Goal: Task Accomplishment & Management: Complete application form

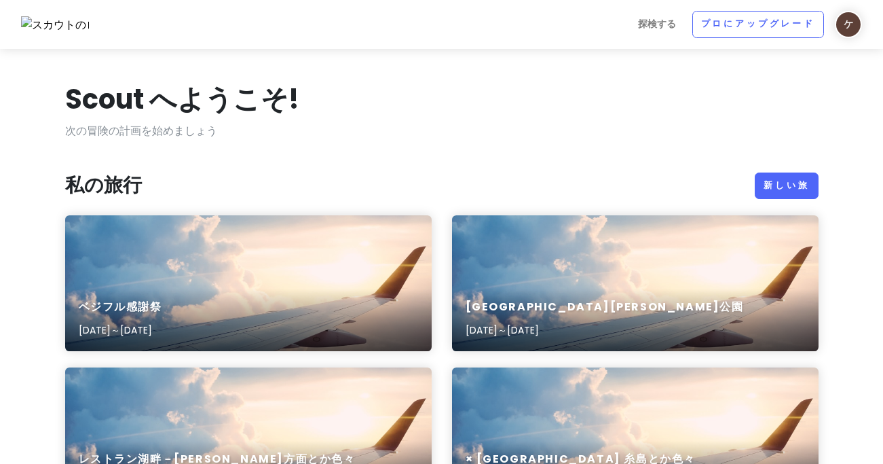
click at [794, 189] on font "新しい旅" at bounding box center [786, 185] width 45 height 12
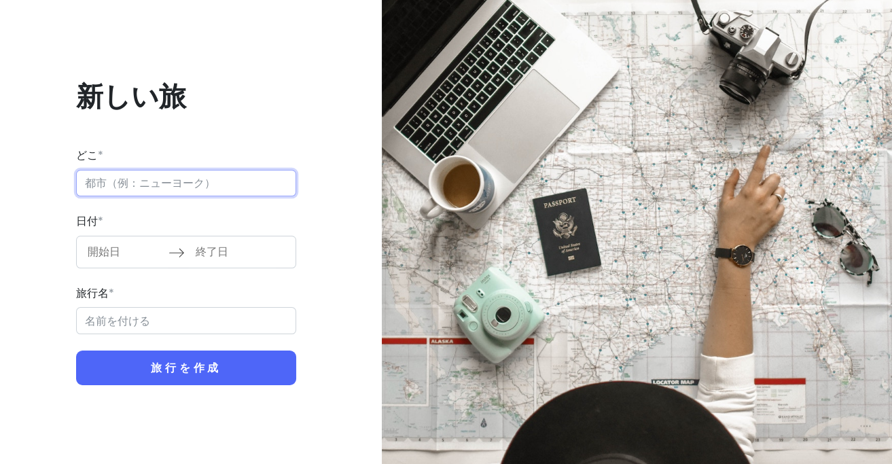
paste input "[PERSON_NAME]フレンドシップフリーマーケット Vol.11"
type input "[PERSON_NAME]フレンドシップフリーマーケット Vol.11"
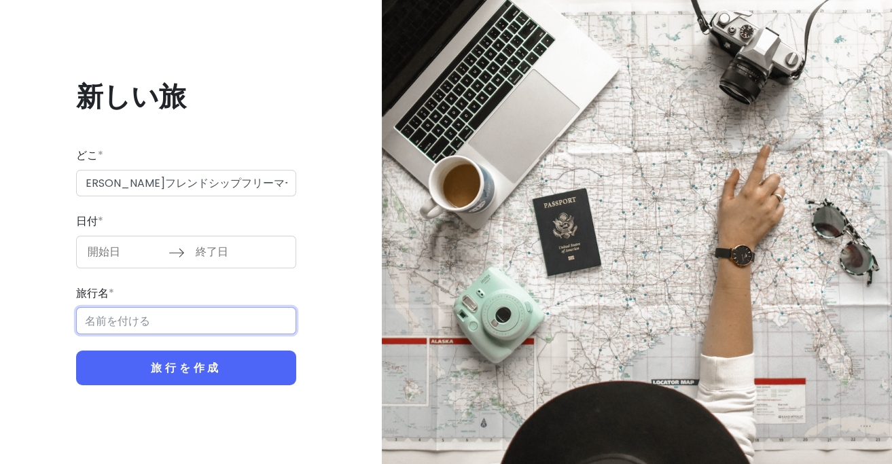
scroll to position [0, 0]
click at [136, 318] on input "旅行名 *" at bounding box center [186, 320] width 220 height 27
paste input "[PERSON_NAME]フレンドシップフリーマーケット Vol.11"
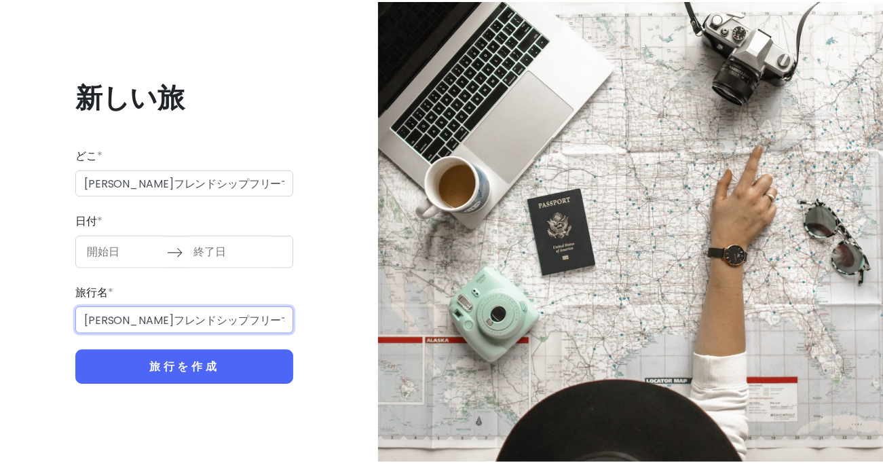
scroll to position [0, 10]
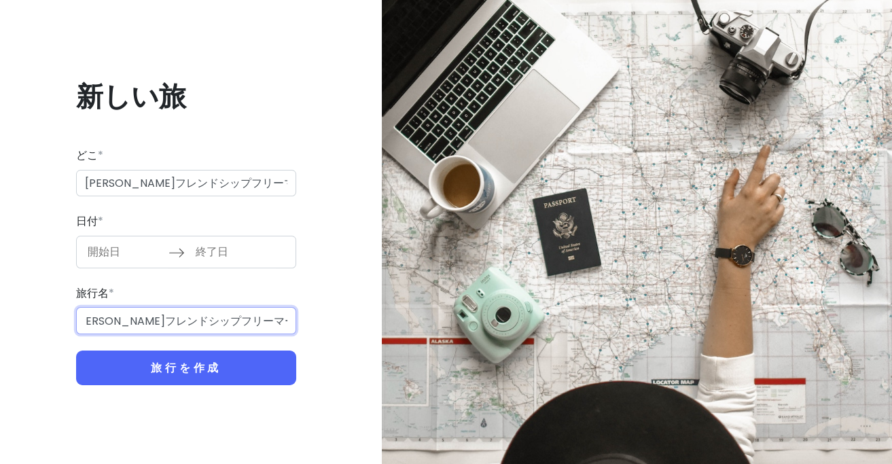
type input "[PERSON_NAME]フレンドシップフリーマーケット Vol.11"
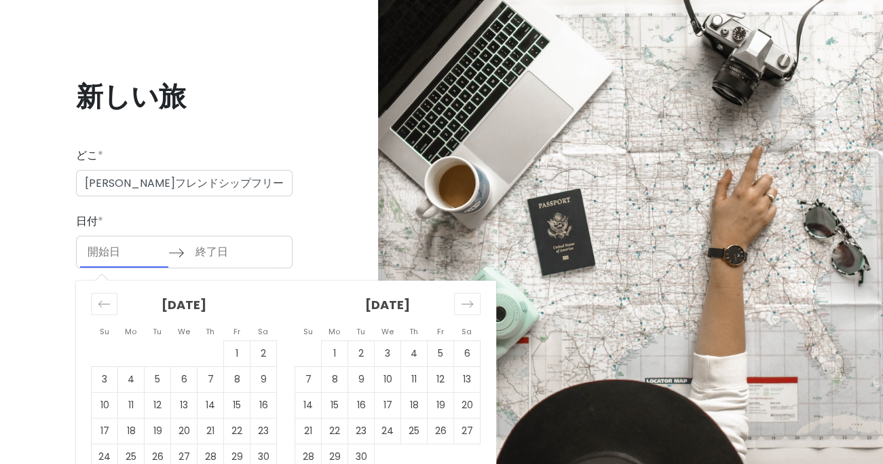
click at [122, 251] on input "開始日" at bounding box center [124, 251] width 88 height 31
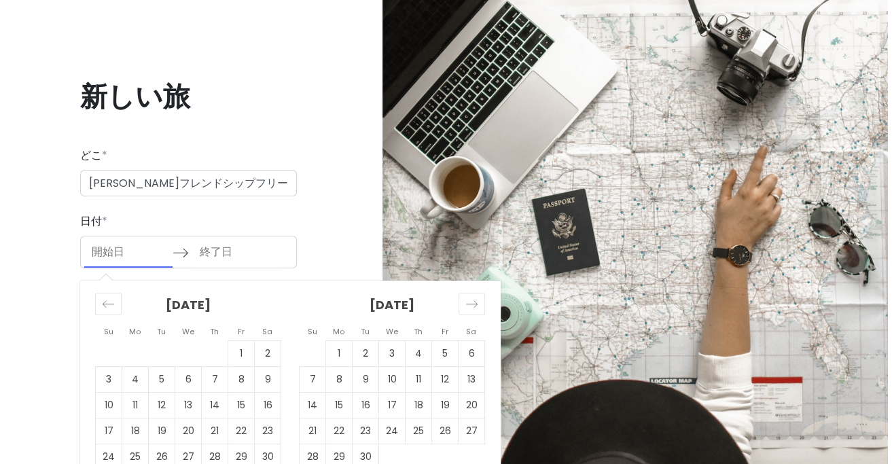
scroll to position [0, 0]
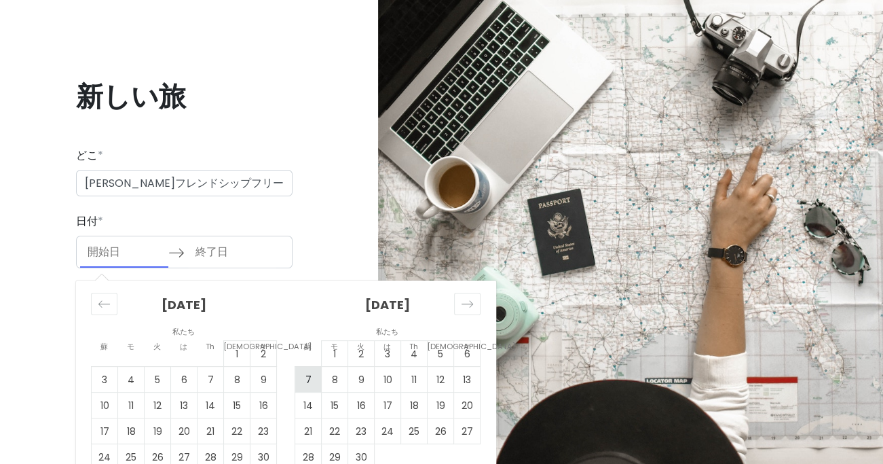
click at [306, 380] on font "7" at bounding box center [309, 380] width 6 height 14
type input "[DATE]"
click at [306, 380] on font "7" at bounding box center [309, 380] width 6 height 14
type input "[DATE]"
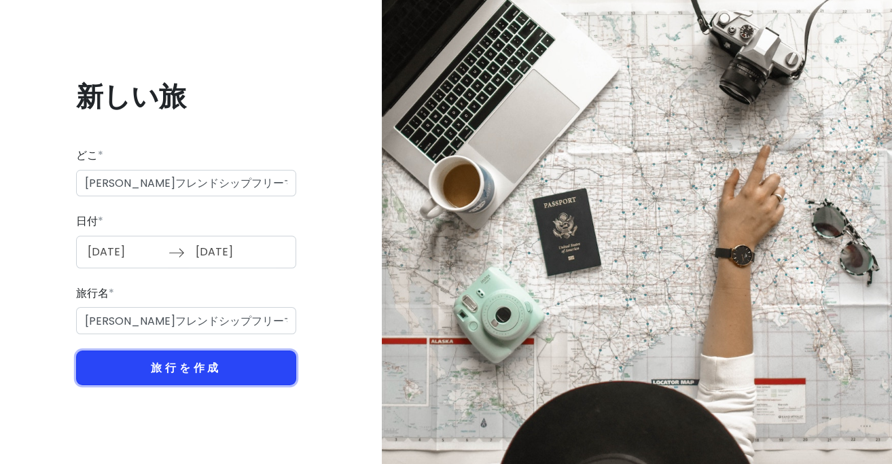
click at [185, 363] on font "旅行を作成" at bounding box center [186, 368] width 71 height 16
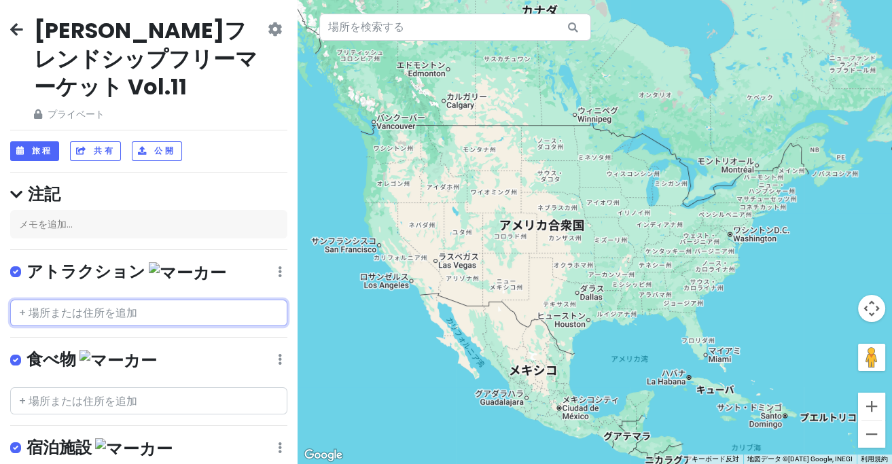
click at [82, 299] on input "text" at bounding box center [148, 312] width 277 height 27
paste input "[PERSON_NAME]スポーツコンプレックス ロータスカルチャーセンター"
type input "[PERSON_NAME]スポーツコンプレックス ロータスカルチャーセンター"
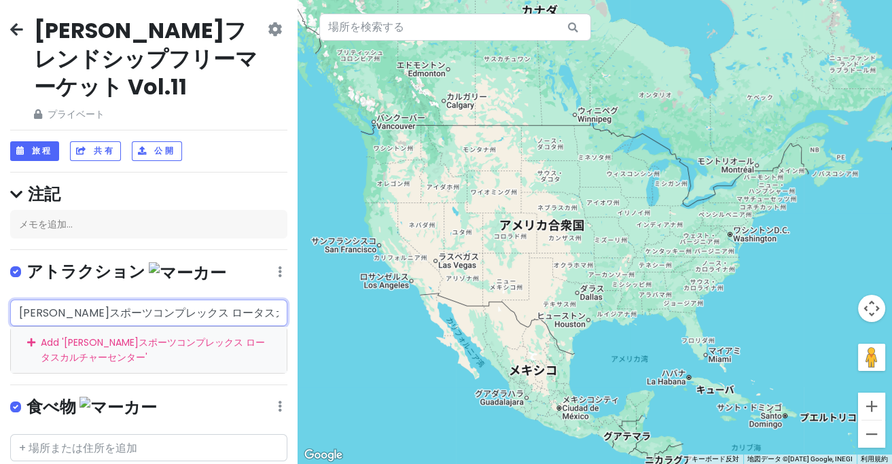
scroll to position [0, 33]
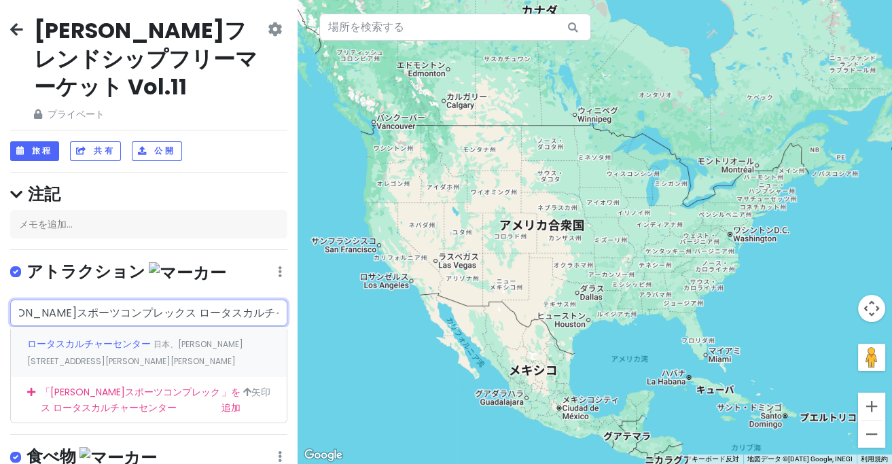
click at [71, 337] on font "ロータスカルチャーセンター" at bounding box center [89, 344] width 124 height 14
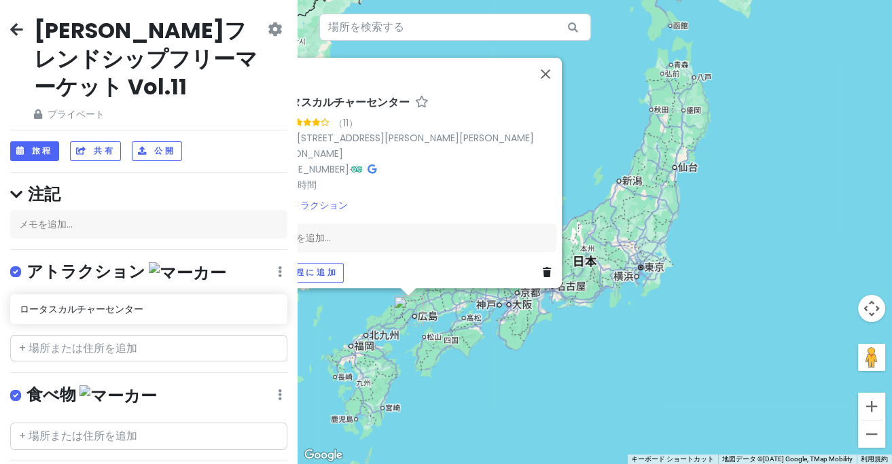
drag, startPoint x: 604, startPoint y: 342, endPoint x: 611, endPoint y: 340, distance: 7.1
click at [611, 340] on div "ロータスカルチャーセンター 4.1 （11） 日本、[STREET_ADDRESS][PERSON_NAME][PERSON_NAME][PERSON_NAM…" at bounding box center [594, 232] width 594 height 464
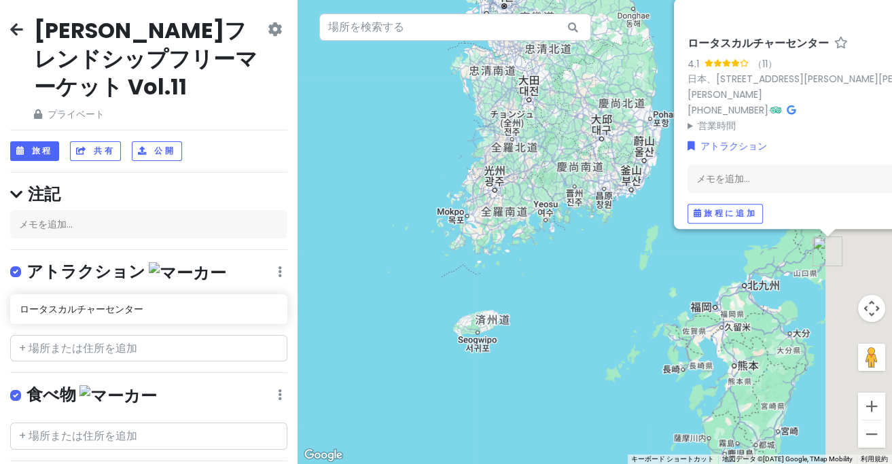
drag, startPoint x: 705, startPoint y: 293, endPoint x: 491, endPoint y: 287, distance: 214.0
click at [491, 287] on div "ロータスカルチャーセンター 4.1 （11） 日本、[STREET_ADDRESS][PERSON_NAME][PERSON_NAME][PERSON_NAM…" at bounding box center [594, 232] width 594 height 464
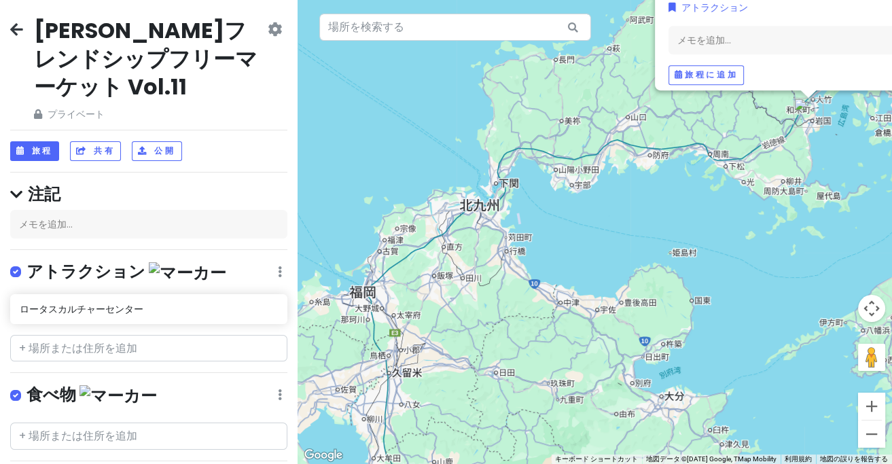
drag, startPoint x: 809, startPoint y: 227, endPoint x: 723, endPoint y: 276, distance: 99.1
click at [718, 292] on div "ロータスカルチャーセンター 4.1 （11） 日本、[STREET_ADDRESS][PERSON_NAME][PERSON_NAME][PERSON_NAM…" at bounding box center [594, 232] width 594 height 464
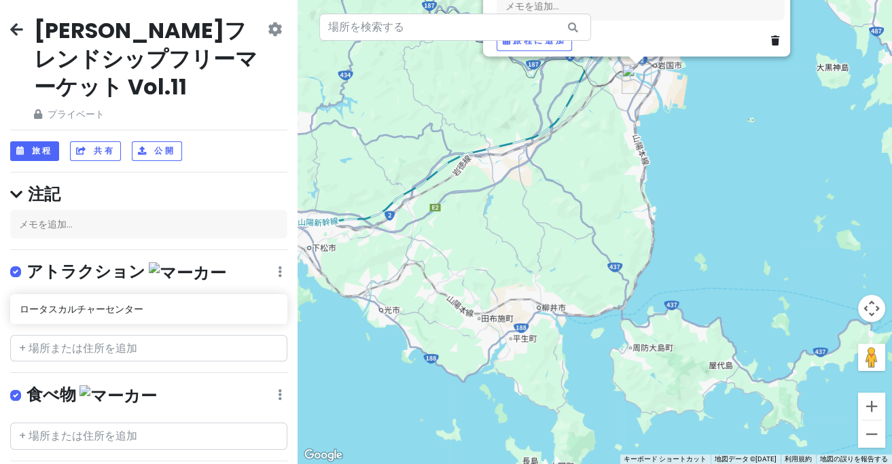
drag, startPoint x: 646, startPoint y: 168, endPoint x: 725, endPoint y: 261, distance: 121.5
click at [725, 261] on div "ロータスカルチャーセンター 4.1 （11） 日本、[STREET_ADDRESS][PERSON_NAME][PERSON_NAME][PERSON_NAM…" at bounding box center [594, 232] width 594 height 464
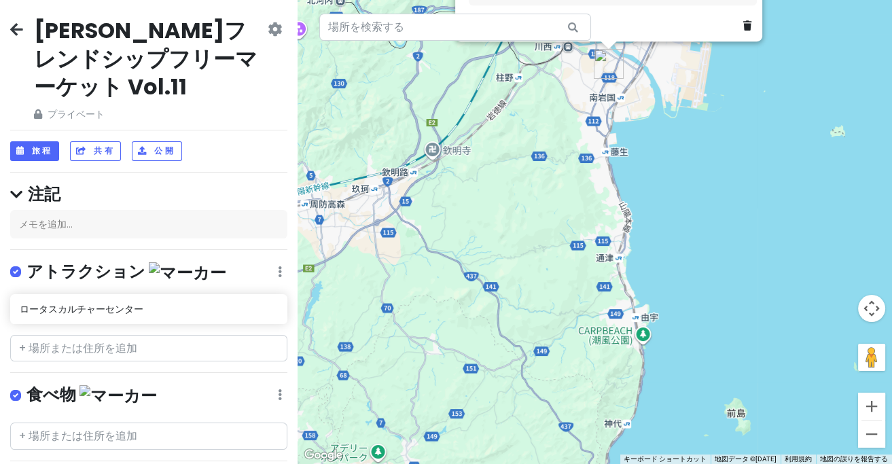
drag, startPoint x: 653, startPoint y: 148, endPoint x: 684, endPoint y: 204, distance: 64.4
click at [684, 204] on div "ロータスカルチャーセンター 4.1 （11） 日本、[STREET_ADDRESS][PERSON_NAME][PERSON_NAME][PERSON_NAM…" at bounding box center [594, 232] width 594 height 464
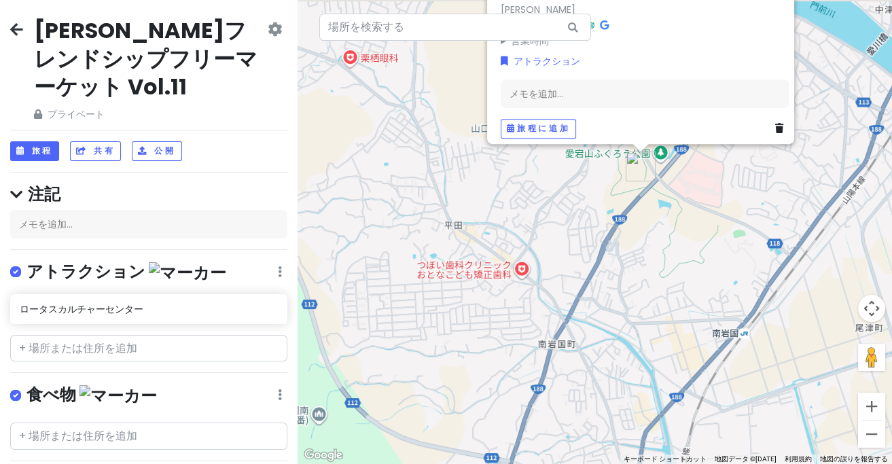
drag, startPoint x: 626, startPoint y: 151, endPoint x: 631, endPoint y: 206, distance: 55.9
click at [598, 196] on div "ロータスカルチャーセンター 4.1 （11） 日本、[STREET_ADDRESS][PERSON_NAME][PERSON_NAME][PERSON_NAM…" at bounding box center [594, 232] width 594 height 464
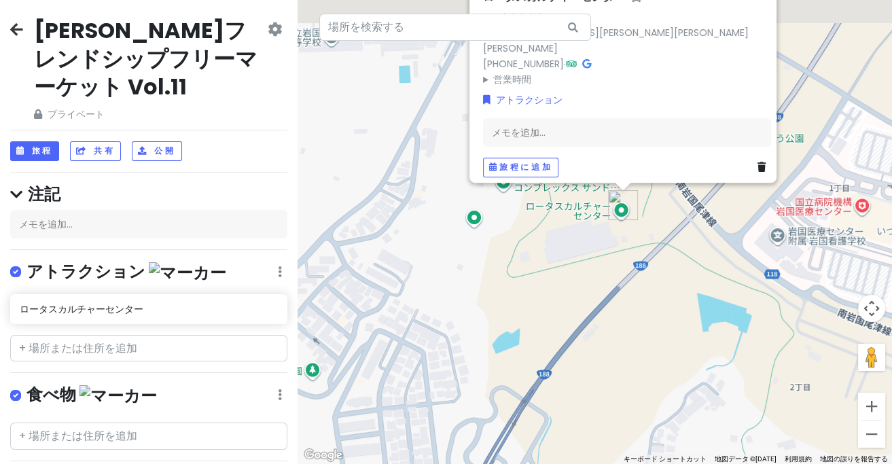
drag, startPoint x: 629, startPoint y: 219, endPoint x: 623, endPoint y: 268, distance: 48.6
click at [623, 267] on div "ロータスカルチャーセンター 4.1 （11） 日本、[STREET_ADDRESS][PERSON_NAME][PERSON_NAME][PERSON_NAM…" at bounding box center [594, 232] width 594 height 464
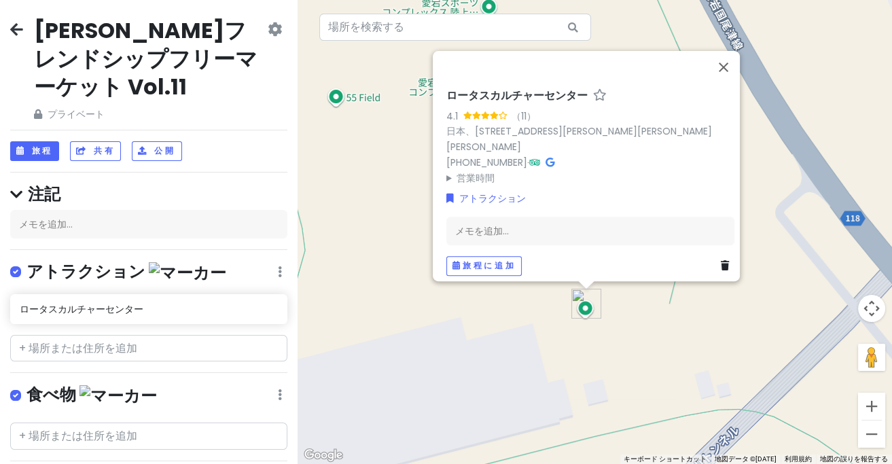
drag, startPoint x: 631, startPoint y: 225, endPoint x: 689, endPoint y: 148, distance: 96.4
click at [795, 150] on div "ロータスカルチャーセンター 4.1 （11） 日本、[STREET_ADDRESS][PERSON_NAME][PERSON_NAME][PERSON_NAM…" at bounding box center [594, 232] width 594 height 464
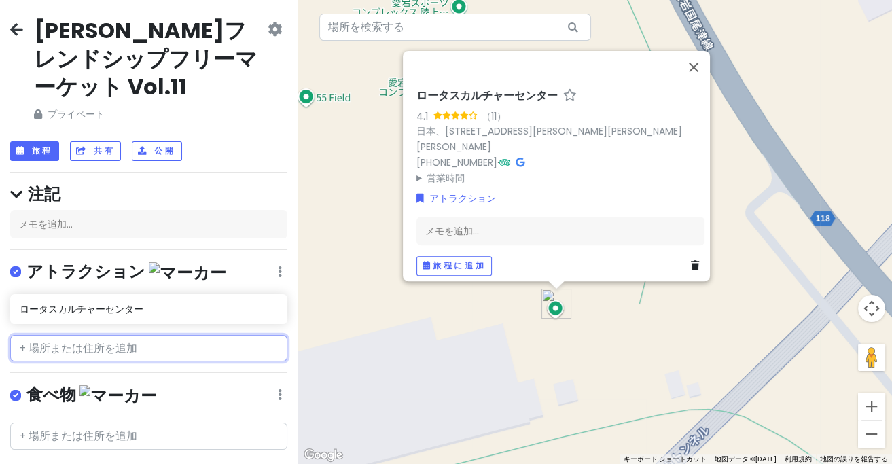
click at [129, 335] on input "text" at bounding box center [148, 348] width 277 height 27
paste input "[PERSON_NAME]フレンドシップフリーマーケット Vol.11"
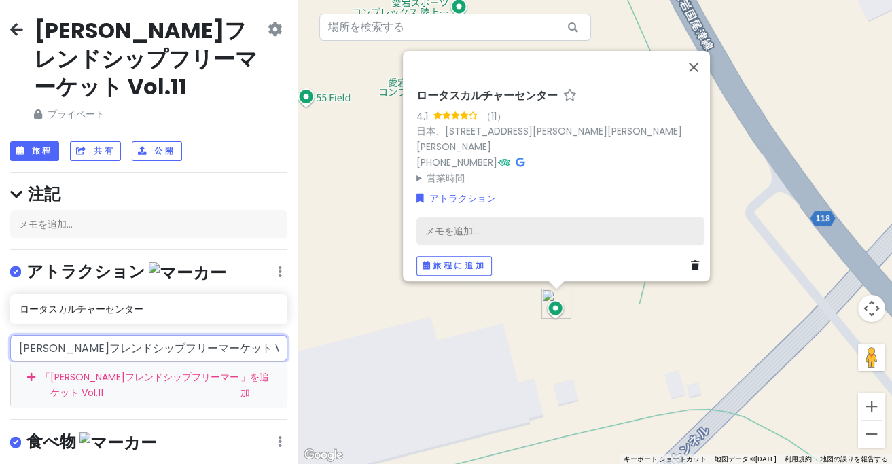
type input "[PERSON_NAME]フレンドシップフリーマーケット Vol.11"
click at [496, 225] on div "メモを追加..." at bounding box center [560, 231] width 288 height 29
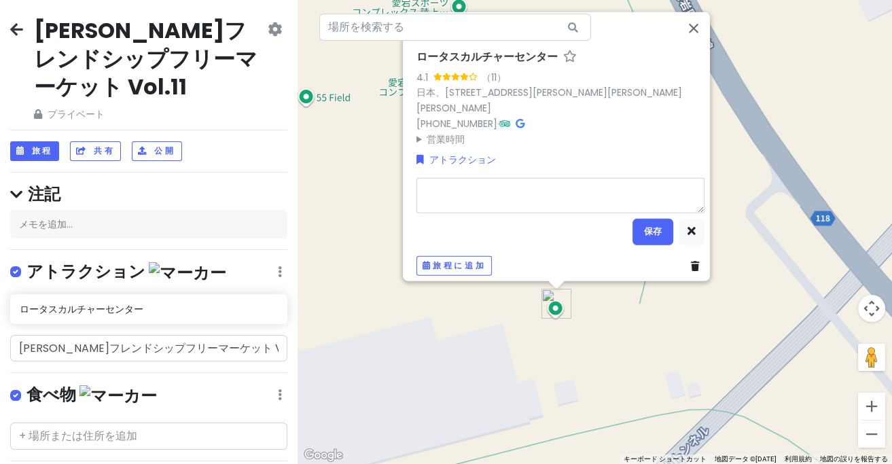
type textarea "x"
type textarea "[PERSON_NAME]フレンドシップフリーマーケット Vol.11"
click at [644, 225] on font "保存" at bounding box center [653, 231] width 18 height 12
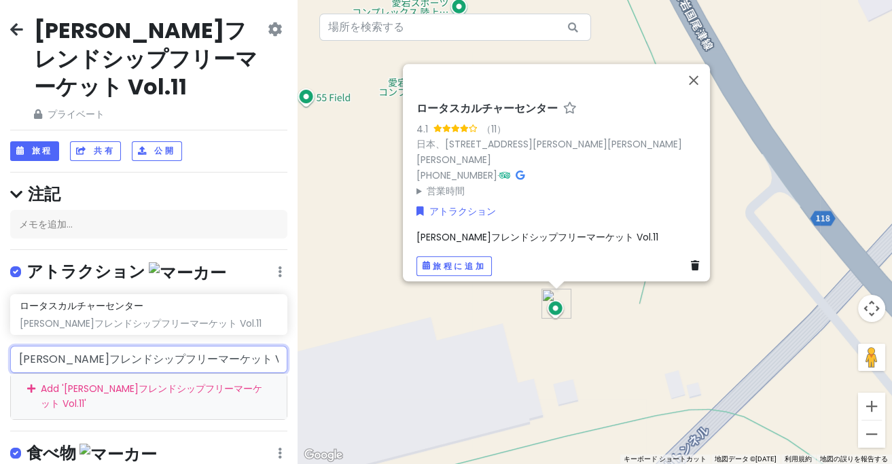
click at [224, 346] on input "[PERSON_NAME]フレンドシップフリーマーケット Vol.11" at bounding box center [148, 359] width 277 height 27
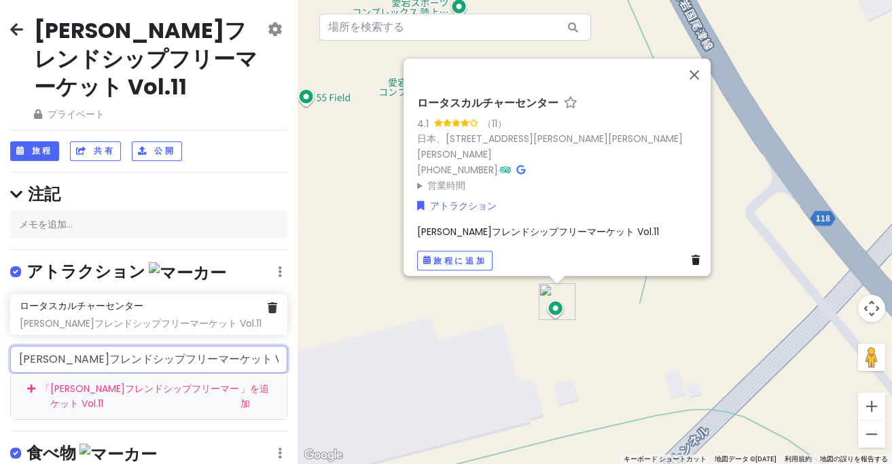
click at [166, 299] on div "ロータスカルチャーセンター [PERSON_NAME]フレンドシップフリーマーケット Vol.11" at bounding box center [148, 314] width 257 height 30
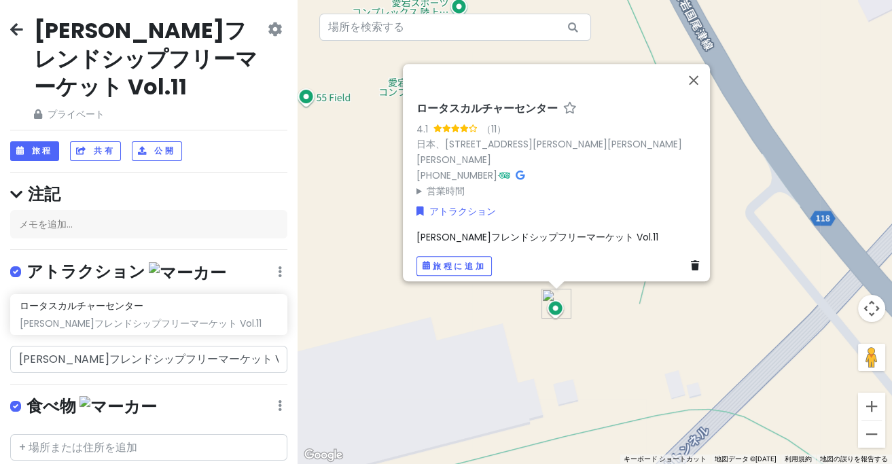
click at [616, 230] on div "[PERSON_NAME]フレンドシップフリーマーケット Vol.11" at bounding box center [560, 237] width 288 height 15
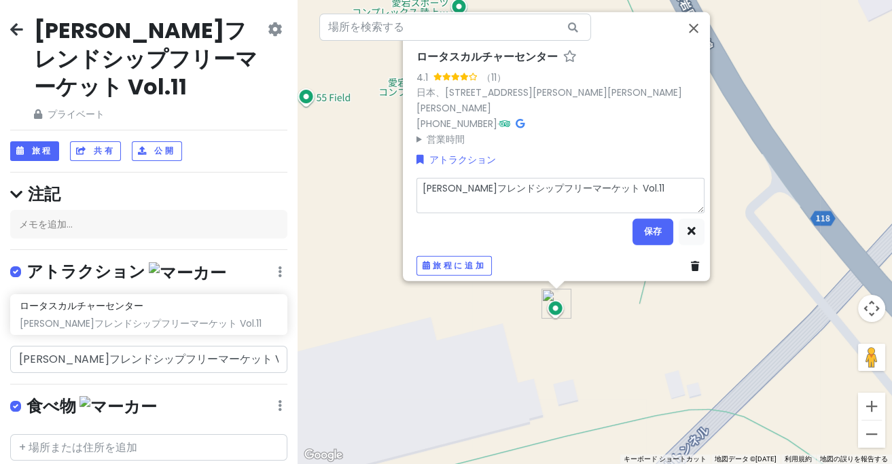
click at [638, 187] on textarea "[PERSON_NAME]フレンドシップフリーマーケット Vol.11" at bounding box center [560, 195] width 288 height 35
type textarea "x"
type textarea "[PERSON_NAME]フレンドシップフリーマーケット Vol.11新しい発見と素敵な出会いを楽しめる、日米の出店者によるフリーマーケット。アリーナ内にハン…"
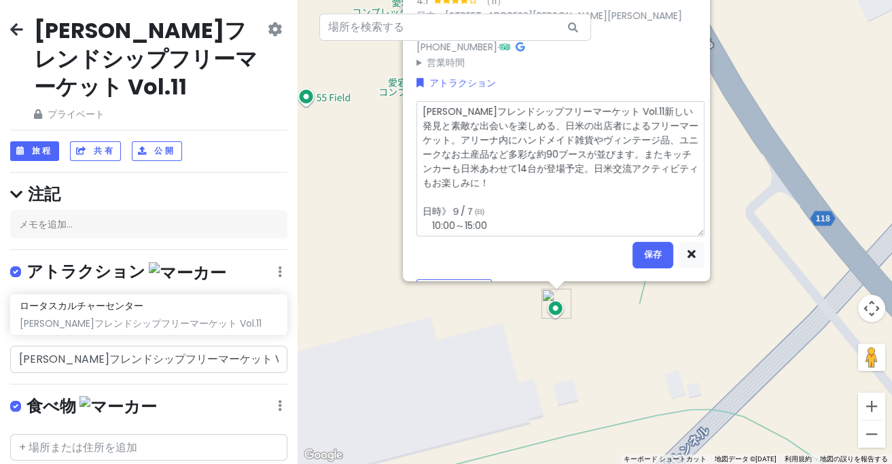
click at [604, 101] on textarea "[PERSON_NAME]フレンドシップフリーマーケット Vol.11新しい発見と素敵な出会いを楽しめる、日米の出店者によるフリーマーケット。アリーナ内にハン…" at bounding box center [560, 168] width 288 height 134
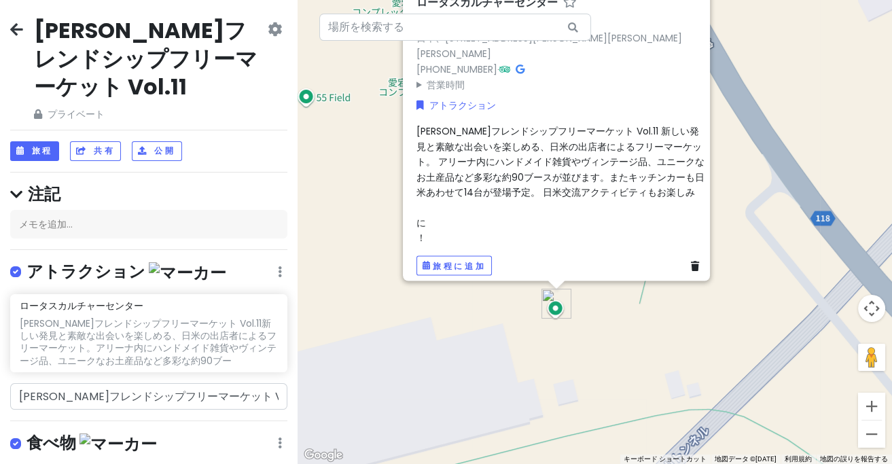
click at [611, 124] on font "[PERSON_NAME]フレンドシップフリーマーケット Vol.11 新しい発見と素敵な出会いを楽しめる、日米の出店者によるフリーマーケット。 アリーナ内に…" at bounding box center [560, 161] width 288 height 75
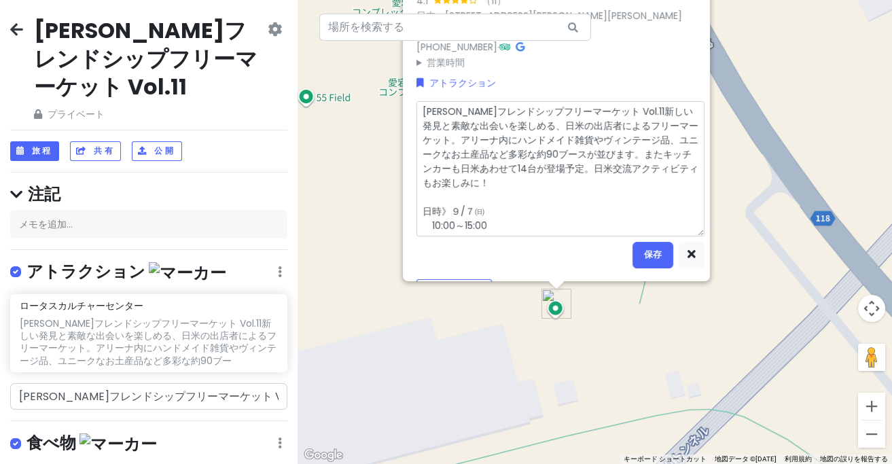
click at [605, 101] on textarea "[PERSON_NAME]フレンドシップフリーマーケット Vol.11新しい発見と素敵な出会いを楽しめる、日米の出店者によるフリーマーケット。アリーナ内にハン…" at bounding box center [560, 168] width 288 height 134
type textarea "x"
type textarea "[PERSON_NAME]フレンドシップフリーマーケット Vol.11 新しい発見と素敵な出会いを楽しめる、日米の出店者によるフリーマーケット。アリーナ内にハ…"
type textarea "x"
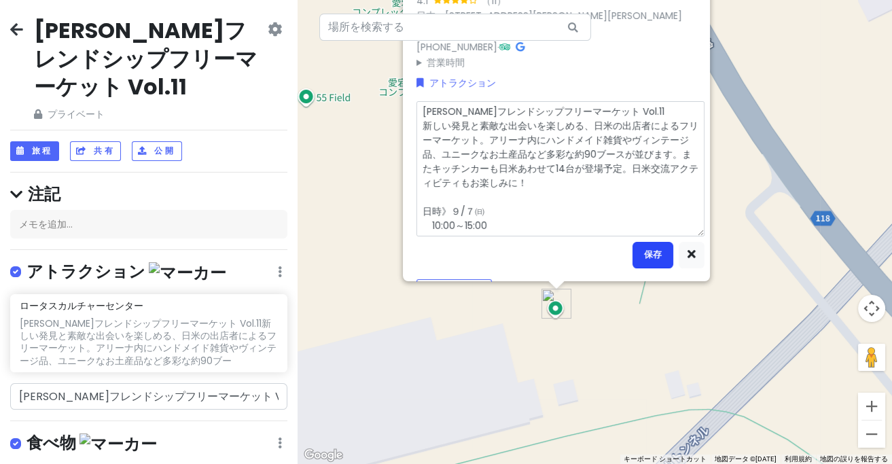
type textarea "[PERSON_NAME]フレンドシップフリーマーケット Vol.11 新しい発見と素敵な出会いを楽しめる、日米の出店者によるフリーマーケット。アリーナ内にハ…"
click at [644, 249] on font "保存" at bounding box center [653, 255] width 18 height 12
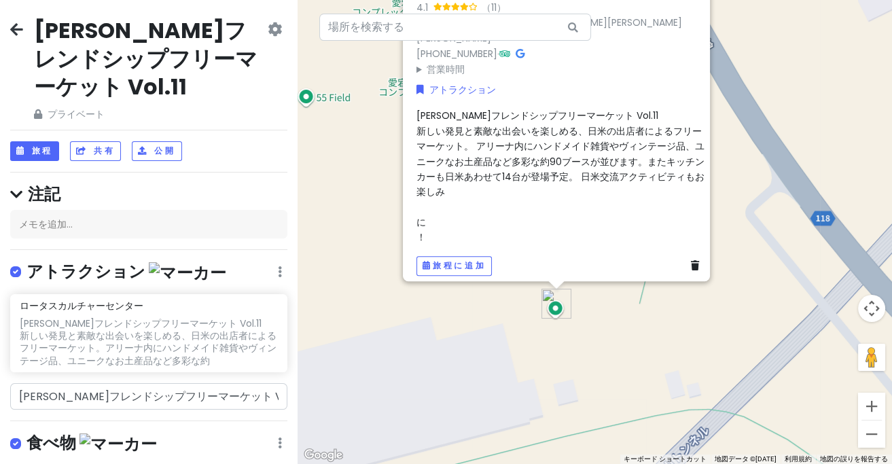
click at [434, 199] on div "[PERSON_NAME]フレンドシップフリーマーケット Vol.11 新しい発見と素敵な出会いを楽しめる、日米の出店者によるフリーマーケット。 アリーナ内に…" at bounding box center [560, 176] width 288 height 137
click at [480, 206] on div "[PERSON_NAME]フレンドシップフリーマーケット Vol.11 新しい発見と素敵な出会いを楽しめる、日米の出店者によるフリーマーケット。 アリーナ内に…" at bounding box center [560, 176] width 288 height 137
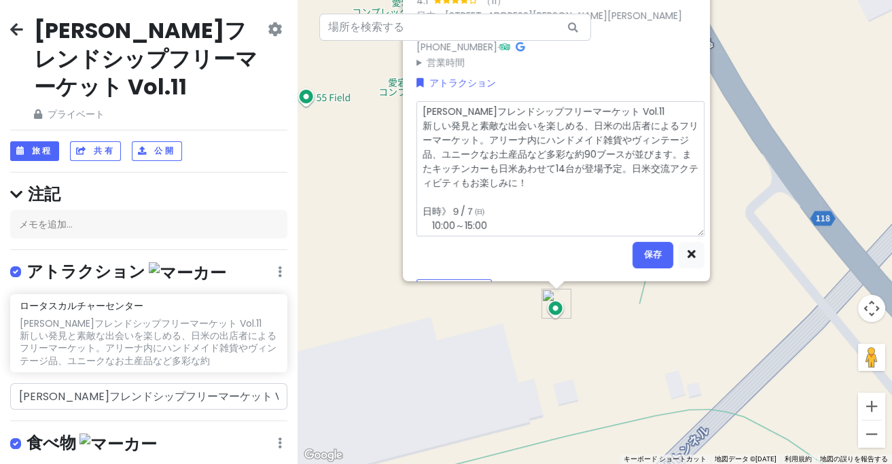
click at [497, 175] on textarea "[PERSON_NAME]フレンドシップフリーマーケット Vol.11 新しい発見と素敵な出会いを楽しめる、日米の出店者によるフリーマーケット。アリーナ内にハ…" at bounding box center [560, 168] width 288 height 134
type textarea "x"
type textarea "[PERSON_NAME]フレンドシップフリーマーケット Vol.11 新しい発見と素敵な出会いを楽しめる、日米の出店者によるフリーマーケット。アリーナ内にハ…"
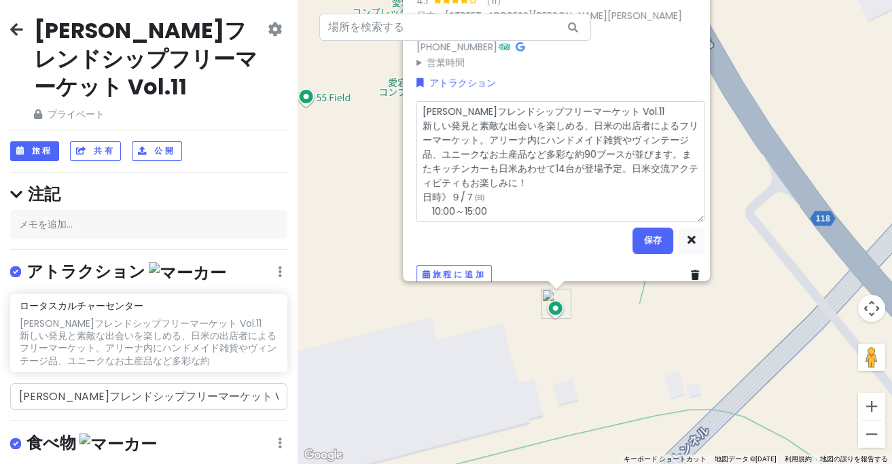
click at [572, 168] on textarea "[PERSON_NAME]フレンドシップフリーマーケット Vol.11 新しい発見と素敵な出会いを楽しめる、日米の出店者によるフリーマーケット。アリーナ内にハ…" at bounding box center [560, 161] width 288 height 120
type textarea "x"
type textarea "[PERSON_NAME]フレンドシップフリーマーケット Vol.11 新しい発見と素敵な出会いを楽しめる、日米の出店者によるフリーマーケット。アリーナ内にハ…"
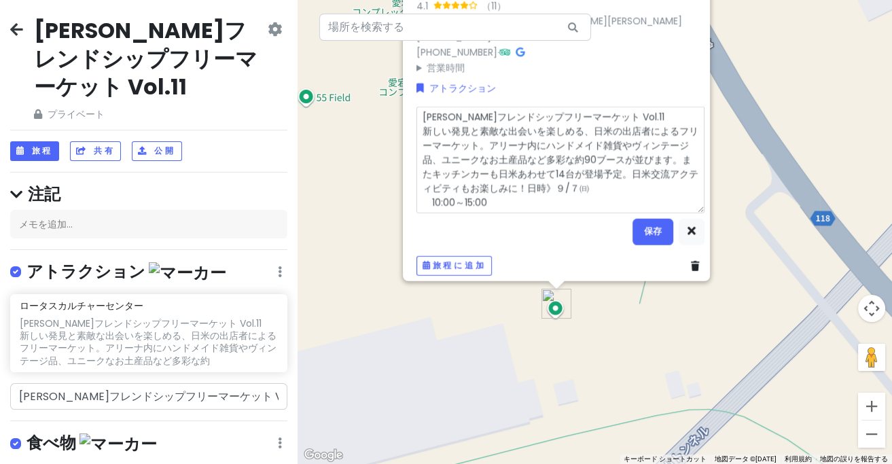
drag, startPoint x: 617, startPoint y: 182, endPoint x: 608, endPoint y: 187, distance: 9.8
click at [617, 181] on textarea "[PERSON_NAME]フレンドシップフリーマーケット Vol.11 新しい発見と素敵な出会いを楽しめる、日米の出店者によるフリーマーケット。アリーナ内にハ…" at bounding box center [560, 160] width 288 height 106
type textarea "x"
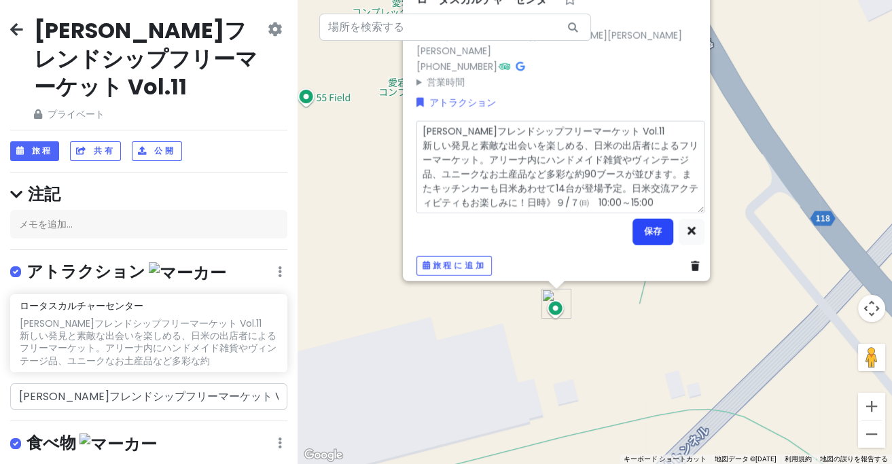
type textarea "[PERSON_NAME]フレンドシップフリーマーケット Vol.11 新しい発見と素敵な出会いを楽しめる、日米の出店者によるフリーマーケット。アリーナ内にハ…"
click at [655, 227] on font "保存" at bounding box center [653, 231] width 18 height 12
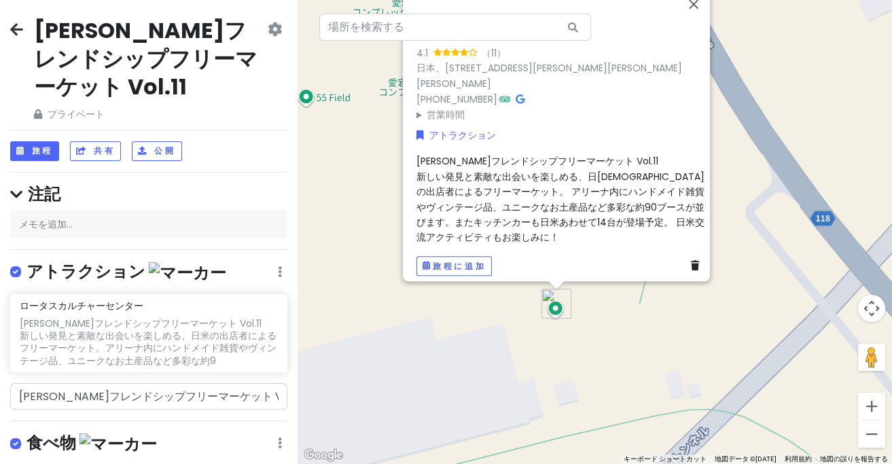
click at [579, 213] on font "新しい発見と素敵な出会いを楽しめる、日[DEMOGRAPHIC_DATA]の出店者によるフリーマーケット。 アリーナ内にハンドメイド雑貨やヴィンテージ品、ユニ…" at bounding box center [560, 207] width 288 height 75
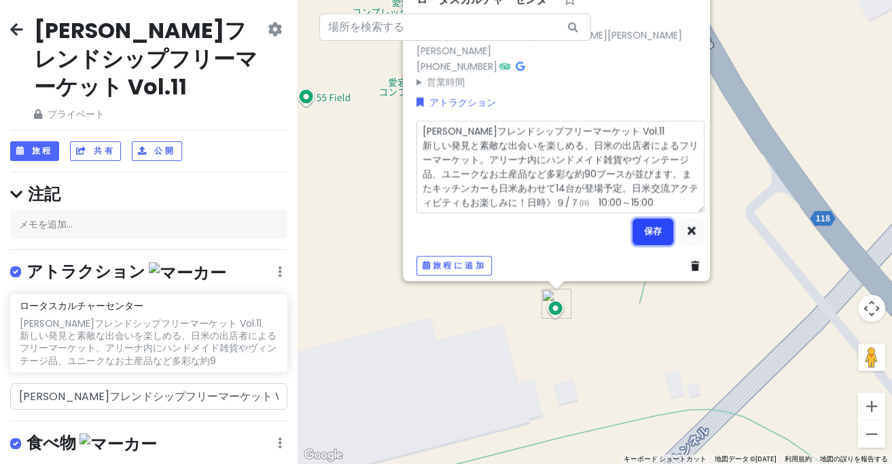
click at [644, 225] on font "保存" at bounding box center [653, 231] width 18 height 12
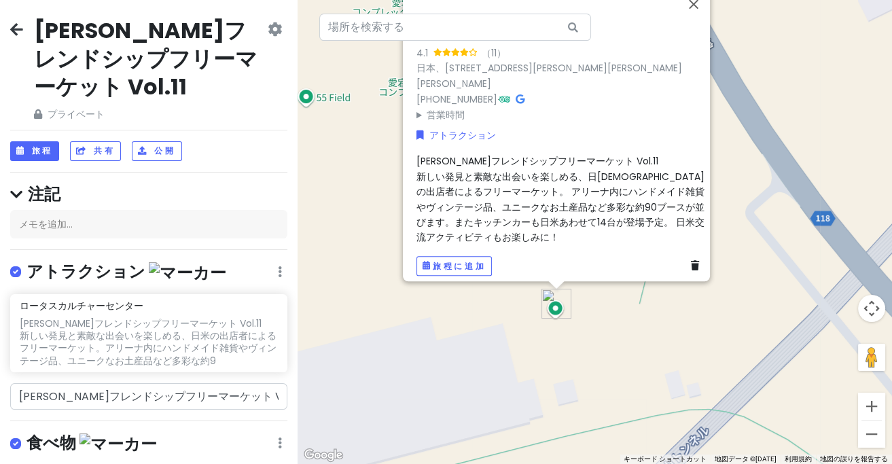
click at [771, 145] on div "ロータスカルチャーセンター 4.1 （11） 日本、[STREET_ADDRESS][PERSON_NAME][PERSON_NAME][PERSON_NAM…" at bounding box center [594, 232] width 594 height 464
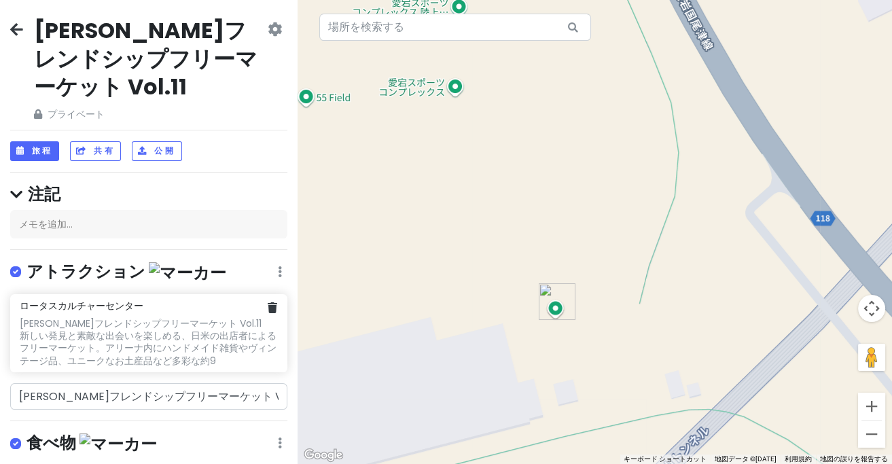
click at [196, 317] on div "[PERSON_NAME]フレンドシップフリーマーケット Vol.11 新しい発見と素敵な出会いを楽しめる、日米の出店者によるフリーマーケット。アリーナ内にハ…" at bounding box center [148, 342] width 257 height 50
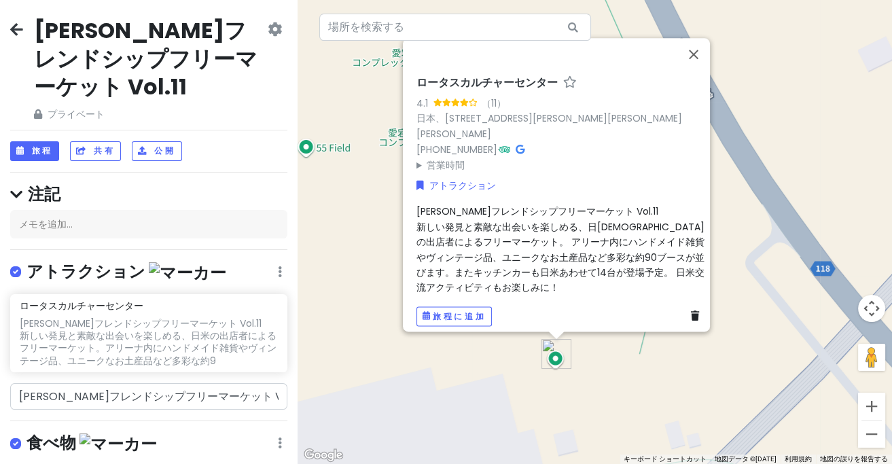
click at [460, 256] on div "[PERSON_NAME]フレンドシップフリーマーケット Vol.11 新しい発見と素敵な出会いを楽しめる、日米の出店者によるフリーマーケット。 アリーナ内に…" at bounding box center [560, 249] width 288 height 91
type textarea "x"
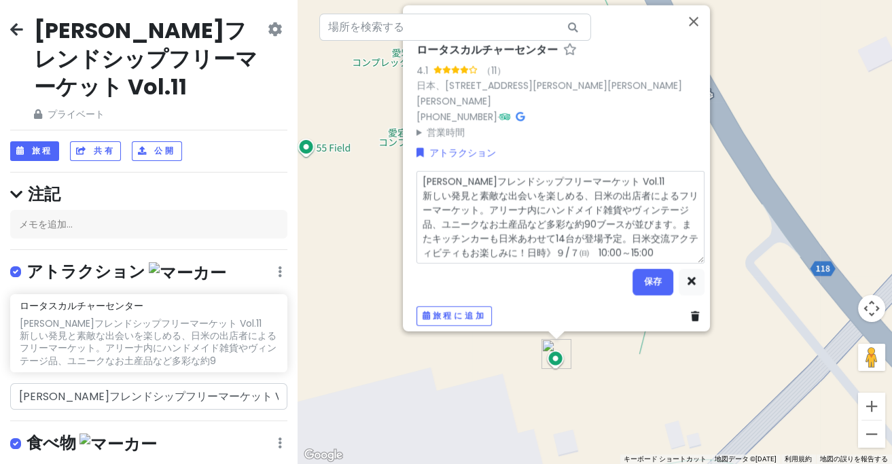
click at [556, 241] on textarea "[PERSON_NAME]フレンドシップフリーマーケット Vol.11 新しい発見と素敵な出会いを楽しめる、日米の出店者によるフリーマーケット。アリーナ内にハ…" at bounding box center [560, 217] width 288 height 92
click at [326, 253] on div "ロータスカルチャーセンター 4.1 （11） 日本、[STREET_ADDRESS][PERSON_NAME][PERSON_NAME][PERSON_NAM…" at bounding box center [594, 232] width 594 height 464
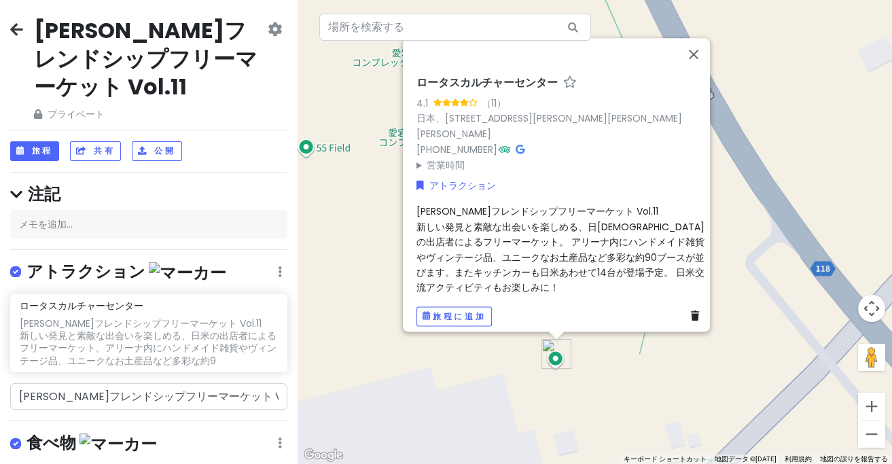
click at [194, 392] on div "[PERSON_NAME]フレンドシップフリーマーケット Vol.11 プライベート 日付の変更 コピーを作成する 旅行を削除 プロになる⚡️ フィードバック…" at bounding box center [148, 232] width 297 height 464
click at [198, 383] on input "[PERSON_NAME]フレンドシップフリーマーケット Vol.11" at bounding box center [148, 396] width 277 height 27
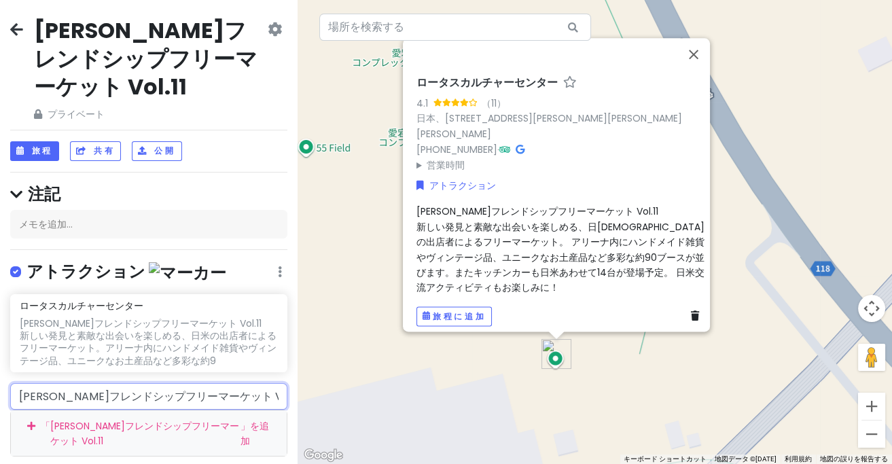
drag, startPoint x: 241, startPoint y: 364, endPoint x: -10, endPoint y: 340, distance: 252.4
click at [0, 340] on html "[PERSON_NAME]フレンドシップフリーマーケット Vol.11 プライベート 日付の変更 コピーを作成する 旅行を削除 プロになる⚡️ フィードバック…" at bounding box center [446, 232] width 892 height 464
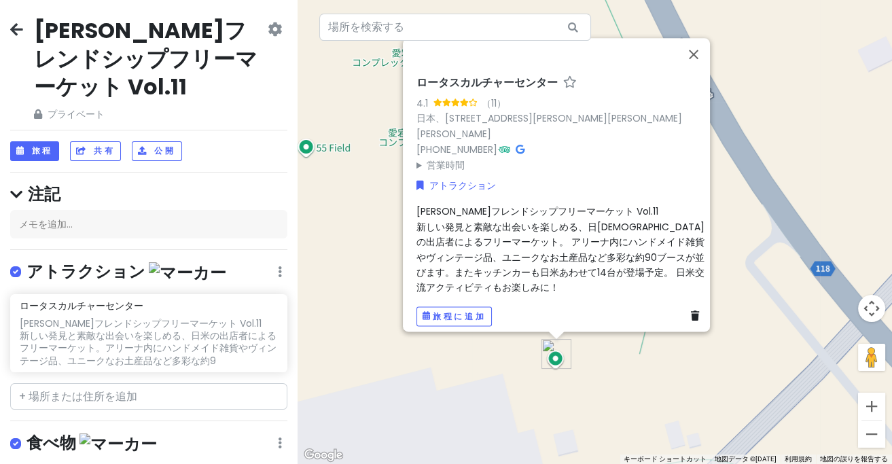
click at [346, 240] on div "ロータスカルチャーセンター 4.1 （11） 日本、[STREET_ADDRESS][PERSON_NAME][PERSON_NAME][PERSON_NAM…" at bounding box center [594, 232] width 594 height 464
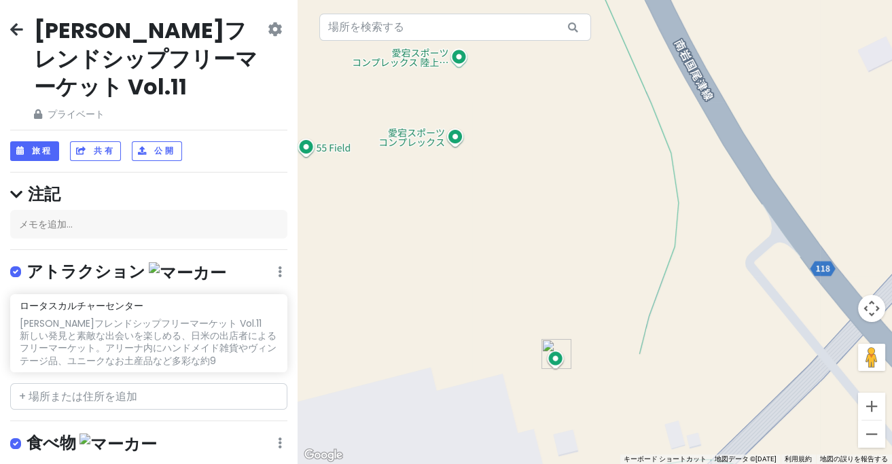
click at [16, 35] on icon at bounding box center [16, 29] width 13 height 11
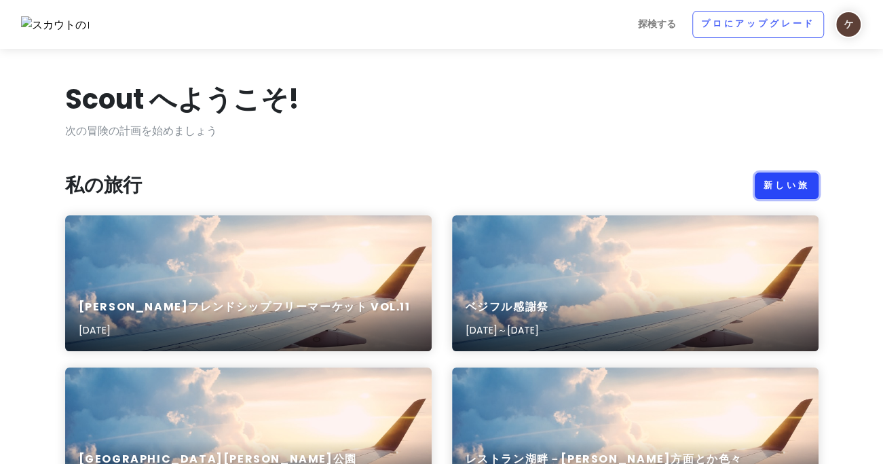
click at [774, 179] on font "新しい旅" at bounding box center [786, 185] width 45 height 12
